Goal: Task Accomplishment & Management: Complete application form

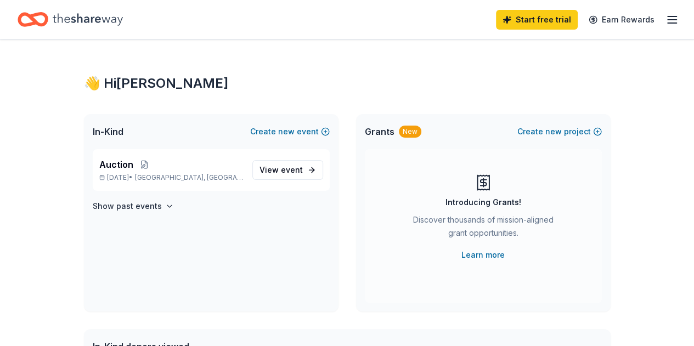
click at [286, 172] on span "event" at bounding box center [292, 169] width 22 height 9
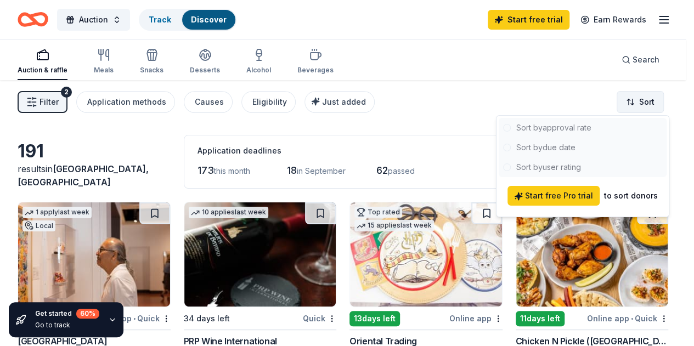
click at [634, 101] on html "Auction Track Discover Start free trial Earn Rewards Auction & raffle Meals Sna…" at bounding box center [347, 173] width 694 height 346
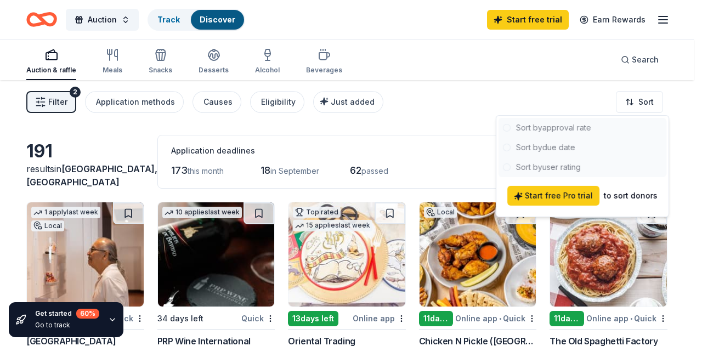
click at [456, 103] on html "Auction Track Discover Start free trial Earn Rewards Auction & raffle Meals Sna…" at bounding box center [351, 173] width 702 height 346
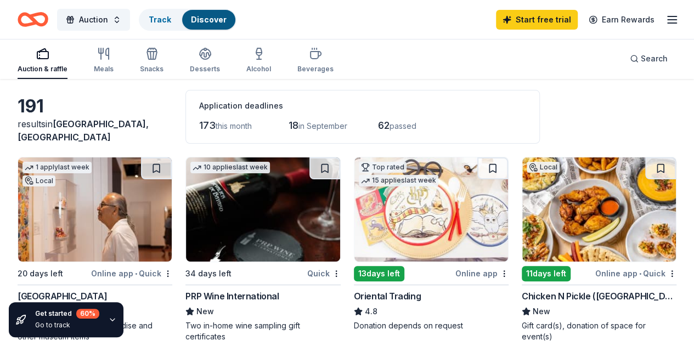
scroll to position [110, 0]
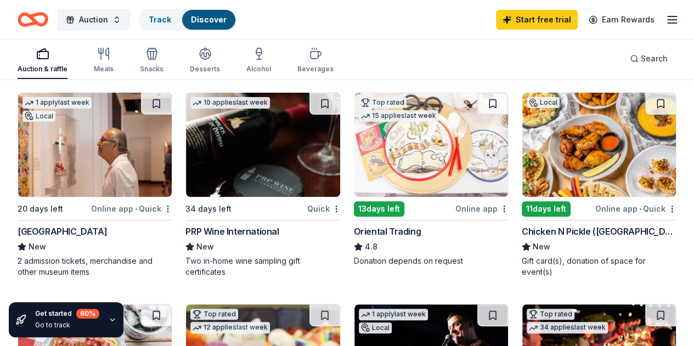
click at [70, 228] on div "[GEOGRAPHIC_DATA]" at bounding box center [62, 231] width 89 height 13
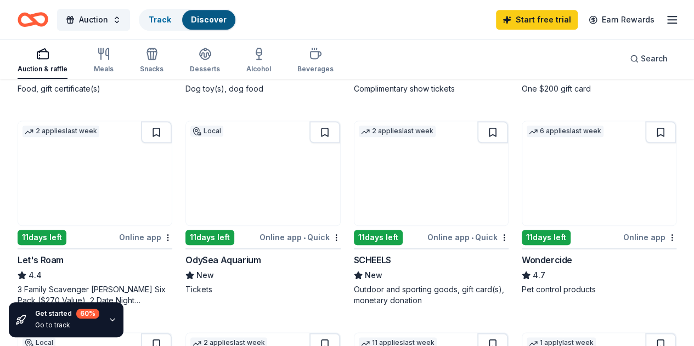
scroll to position [548, 0]
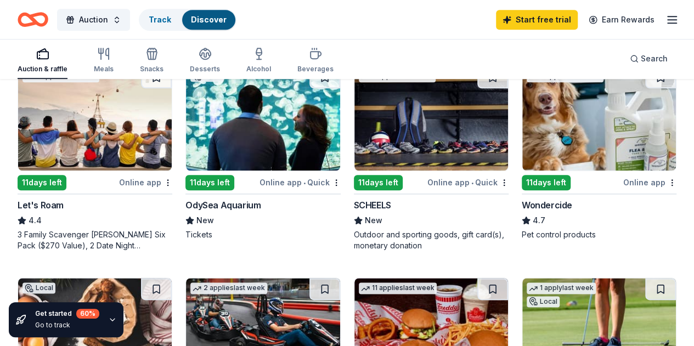
click at [354, 248] on div "Outdoor and sporting goods, gift card(s), monetary donation" at bounding box center [431, 240] width 155 height 22
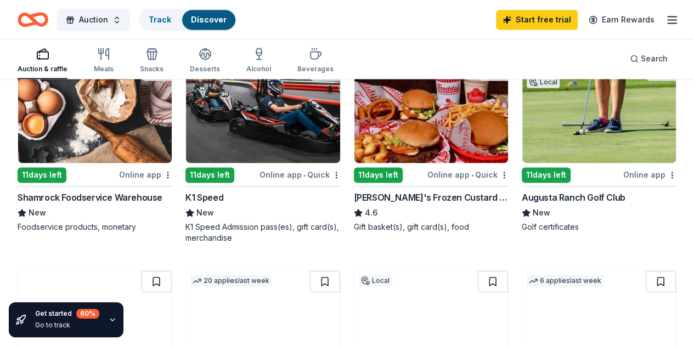
scroll to position [822, 0]
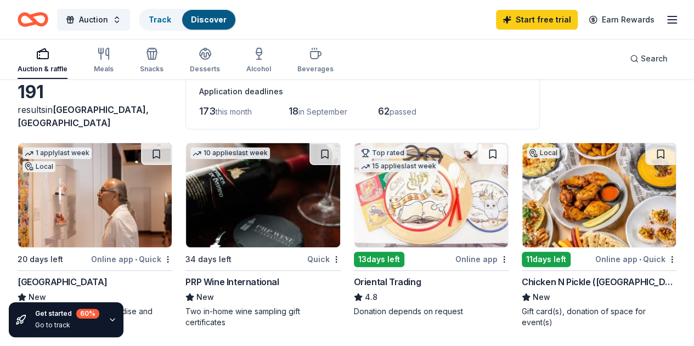
scroll to position [0, 0]
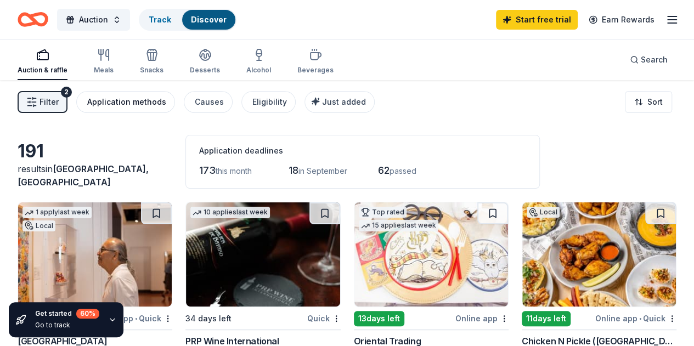
click at [150, 100] on div "Application methods" at bounding box center [126, 101] width 79 height 13
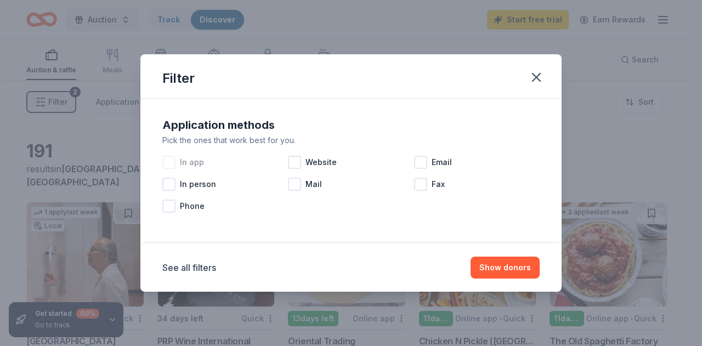
click at [171, 162] on div at bounding box center [168, 162] width 13 height 13
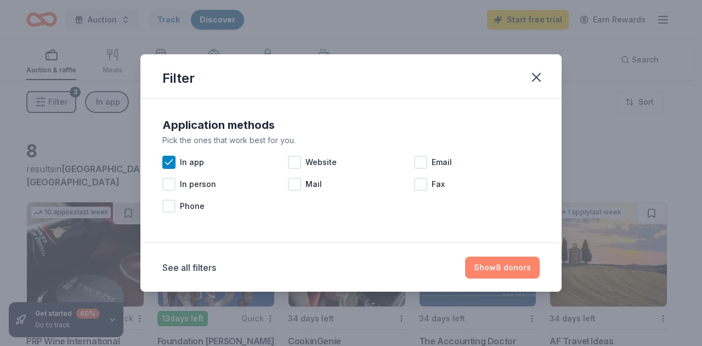
click at [514, 265] on button "Show 8 donors" at bounding box center [502, 268] width 75 height 22
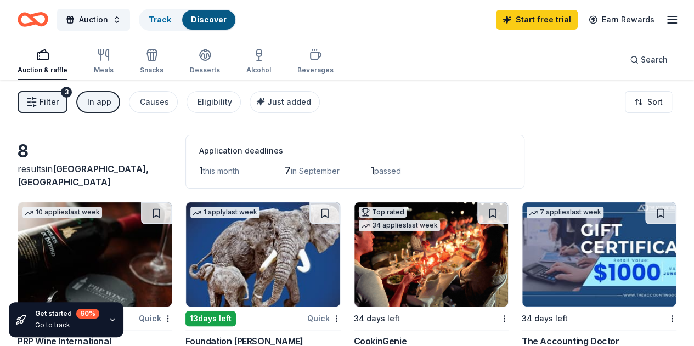
click at [59, 105] on span "Filter" at bounding box center [48, 101] width 19 height 13
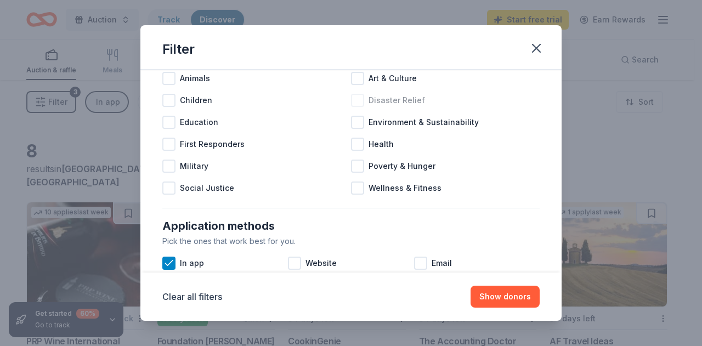
scroll to position [110, 0]
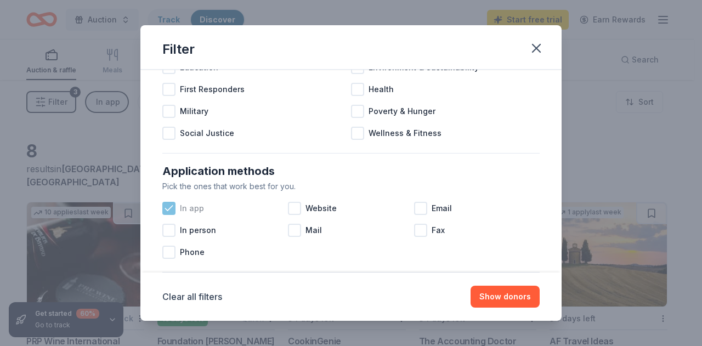
click at [171, 208] on icon at bounding box center [168, 208] width 11 height 11
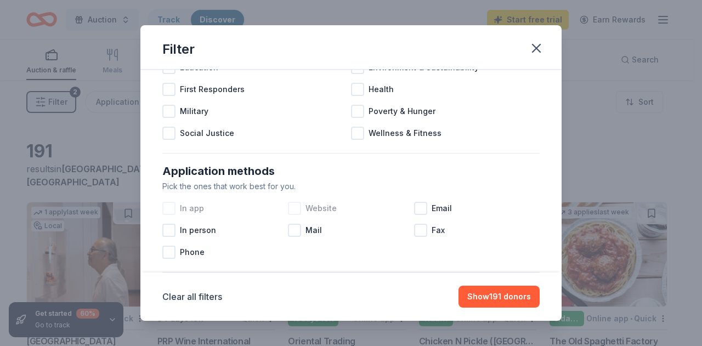
click at [294, 207] on div at bounding box center [294, 208] width 13 height 13
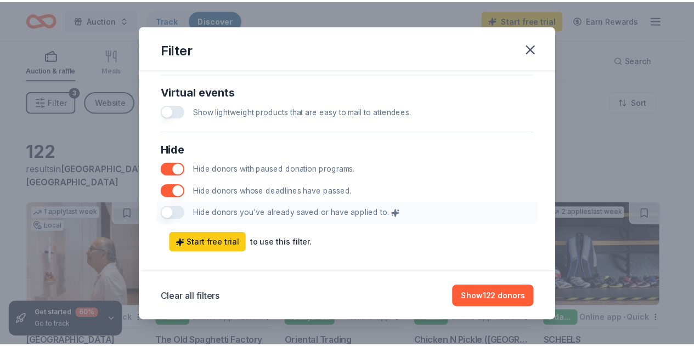
scroll to position [593, 0]
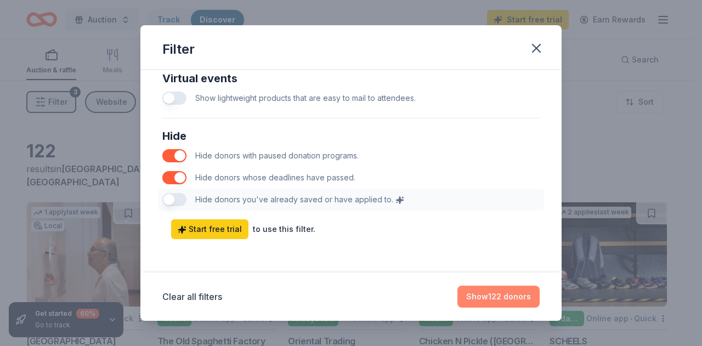
click at [485, 295] on button "Show 122 donors" at bounding box center [498, 297] width 82 height 22
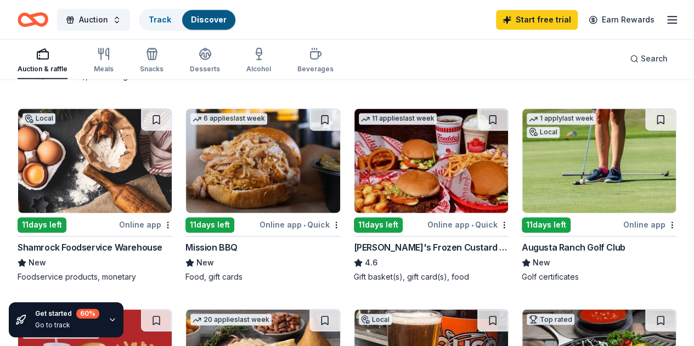
scroll to position [746, 0]
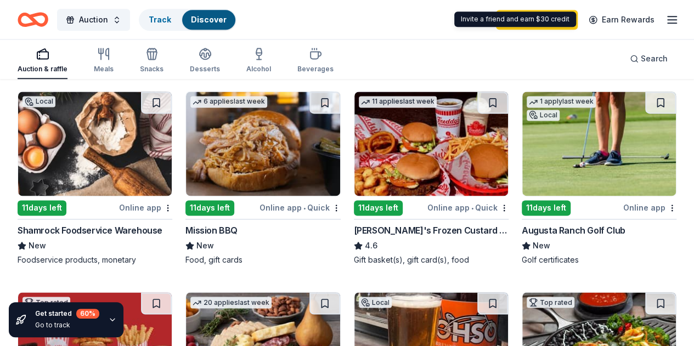
click at [665, 17] on icon "button" at bounding box center [671, 19] width 13 height 13
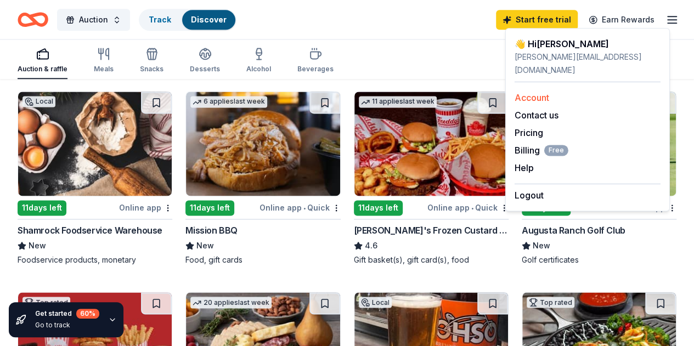
click at [535, 92] on link "Account" at bounding box center [531, 97] width 35 height 11
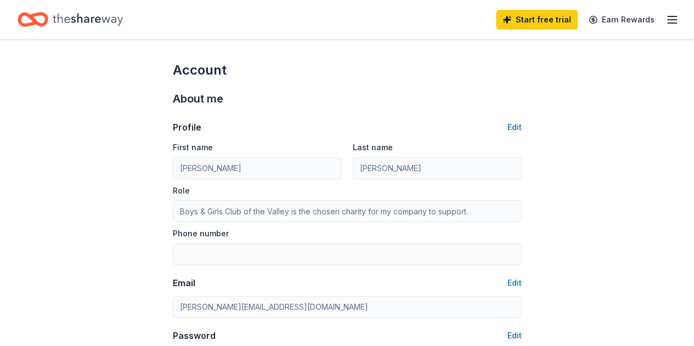
click at [665, 22] on icon "button" at bounding box center [671, 19] width 13 height 13
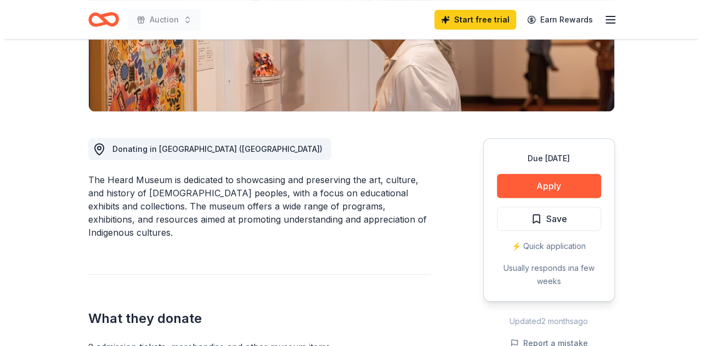
scroll to position [274, 0]
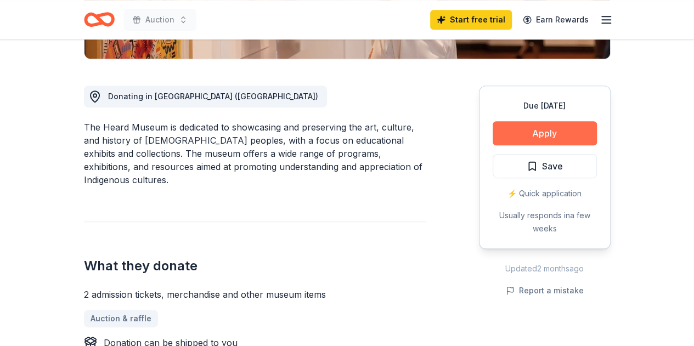
click at [552, 131] on button "Apply" at bounding box center [544, 133] width 104 height 24
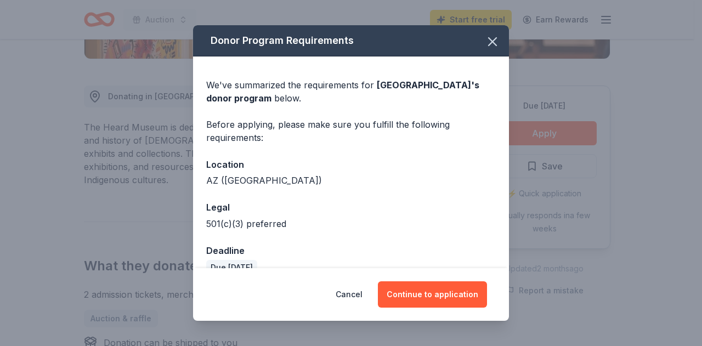
scroll to position [20, 0]
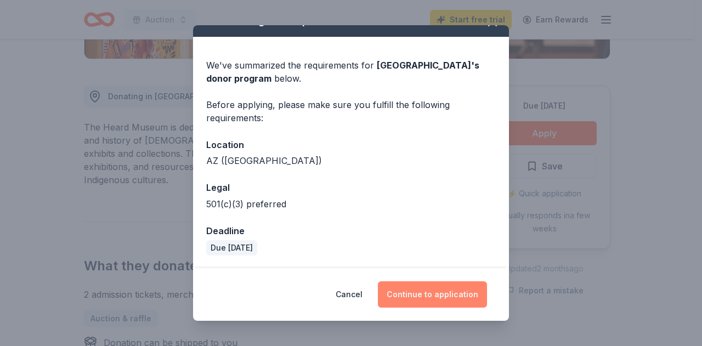
click at [440, 293] on button "Continue to application" at bounding box center [432, 294] width 109 height 26
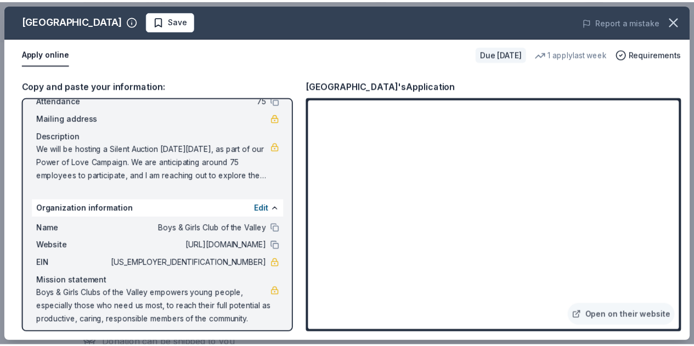
scroll to position [78, 0]
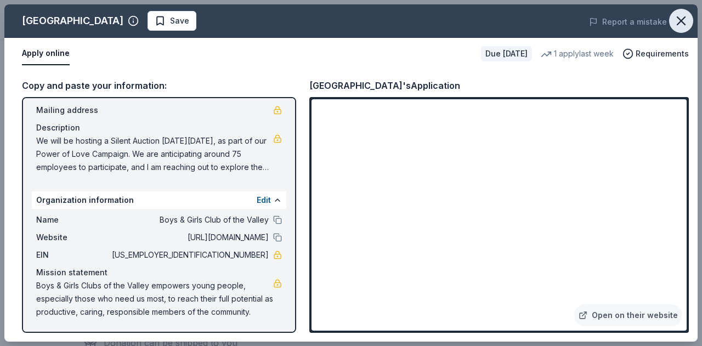
click at [685, 16] on icon "button" at bounding box center [680, 20] width 15 height 15
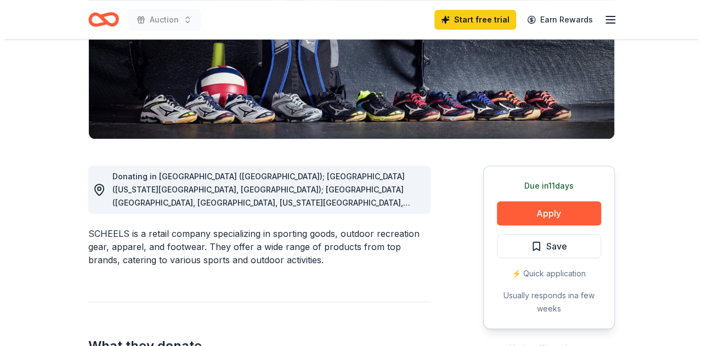
scroll to position [219, 0]
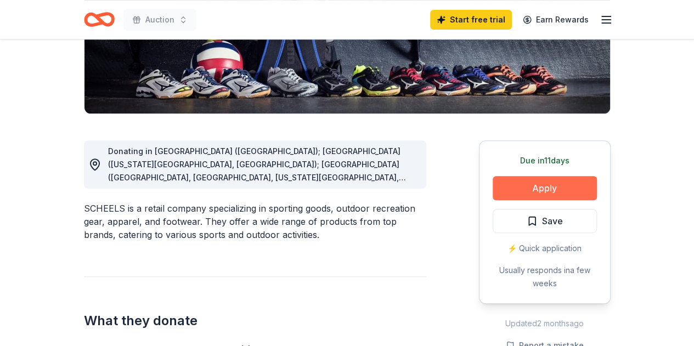
click at [562, 197] on button "Apply" at bounding box center [544, 188] width 104 height 24
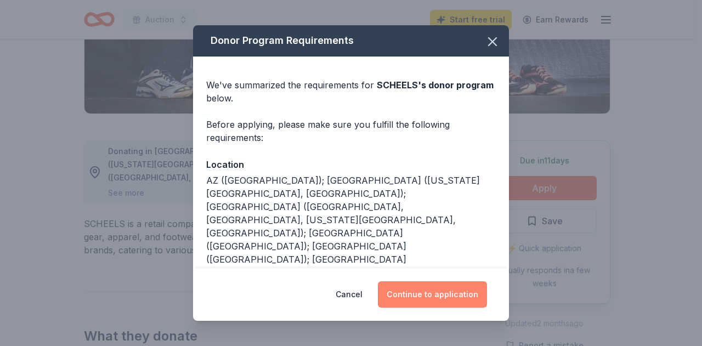
click at [438, 299] on button "Continue to application" at bounding box center [432, 294] width 109 height 26
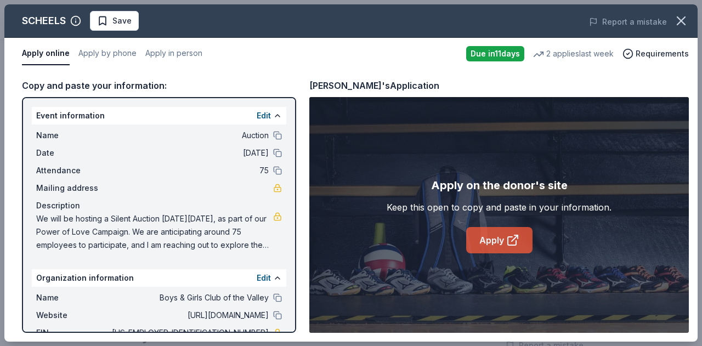
click at [497, 245] on link "Apply" at bounding box center [499, 240] width 66 height 26
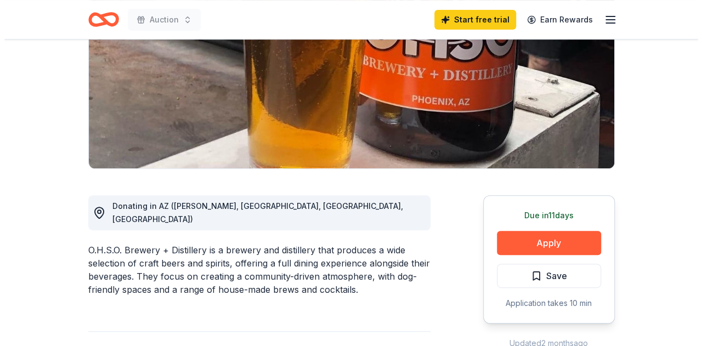
scroll to position [219, 0]
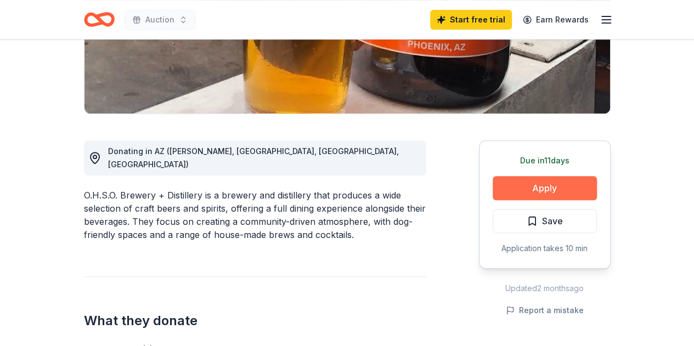
click at [552, 192] on button "Apply" at bounding box center [544, 188] width 104 height 24
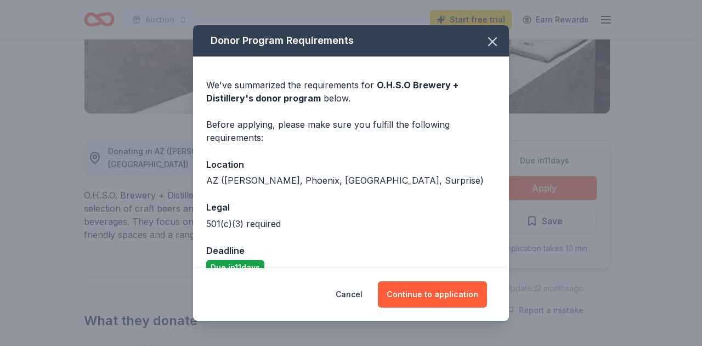
scroll to position [20, 0]
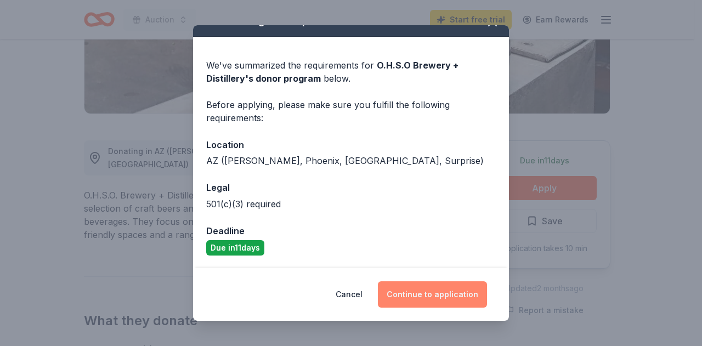
click at [429, 294] on button "Continue to application" at bounding box center [432, 294] width 109 height 26
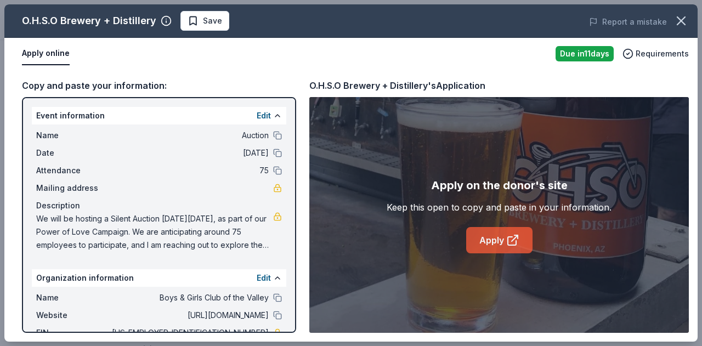
click at [496, 243] on link "Apply" at bounding box center [499, 240] width 66 height 26
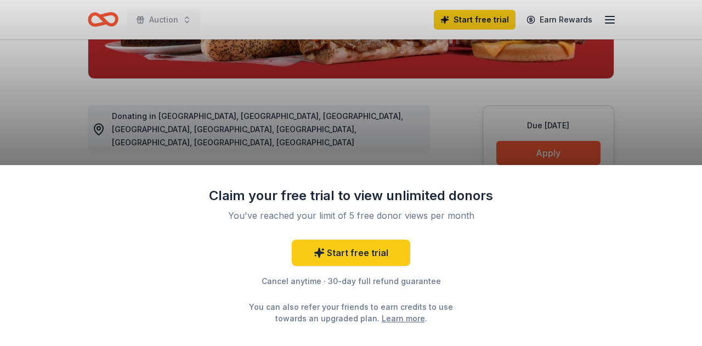
scroll to position [274, 0]
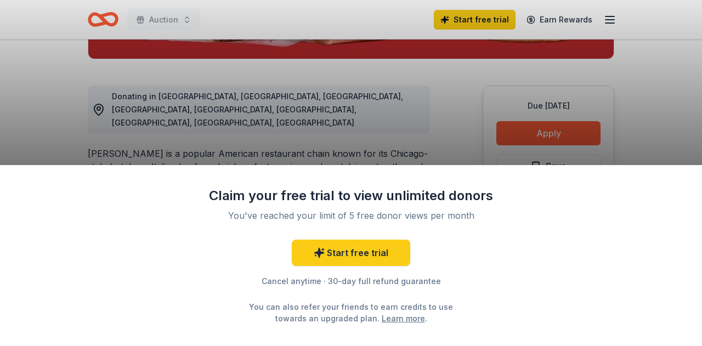
click at [404, 60] on div "Claim your free trial to view unlimited donors You've reached your limit of 5 f…" at bounding box center [351, 173] width 702 height 346
click at [359, 125] on div "Claim your free trial to view unlimited donors You've reached your limit of 5 f…" at bounding box center [351, 173] width 702 height 346
